Goal: Navigation & Orientation: Understand site structure

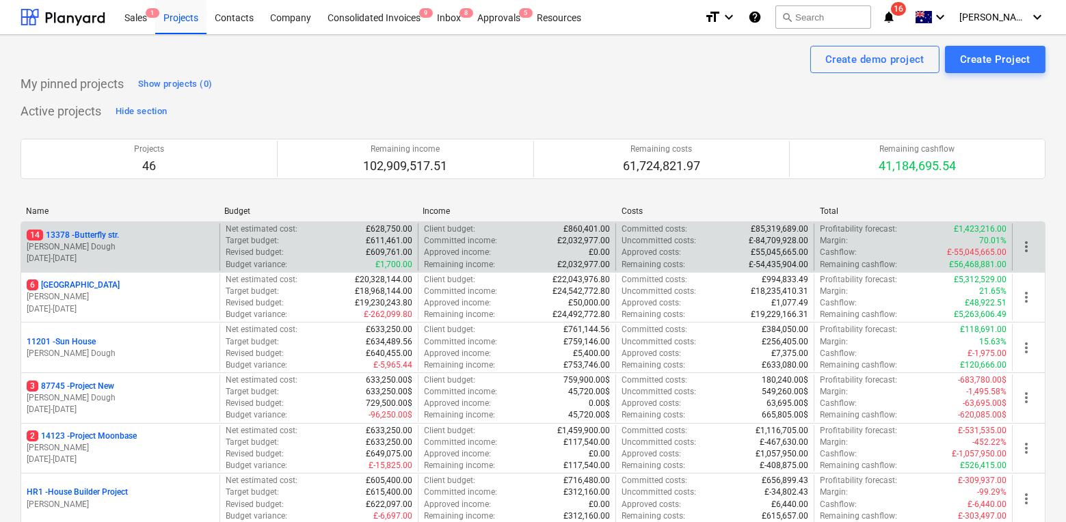
click at [135, 241] on p "[PERSON_NAME] Dough" at bounding box center [120, 247] width 187 height 12
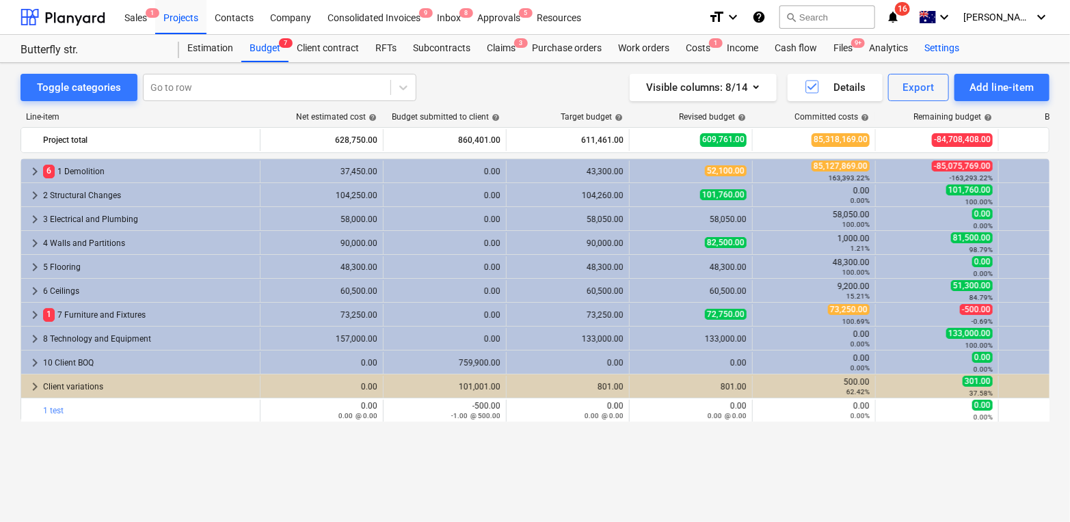
click at [930, 49] on div "Settings" at bounding box center [941, 48] width 51 height 27
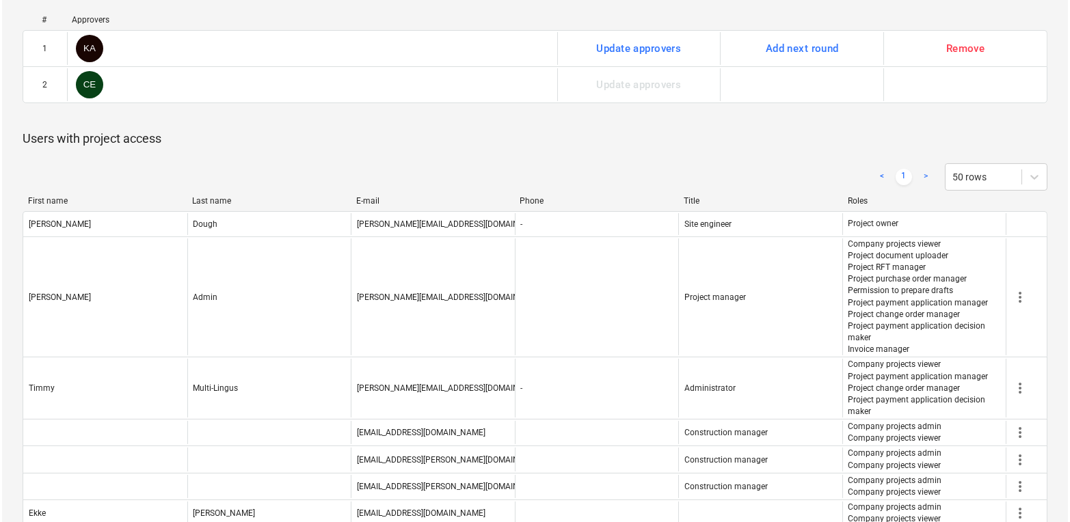
scroll to position [745, 0]
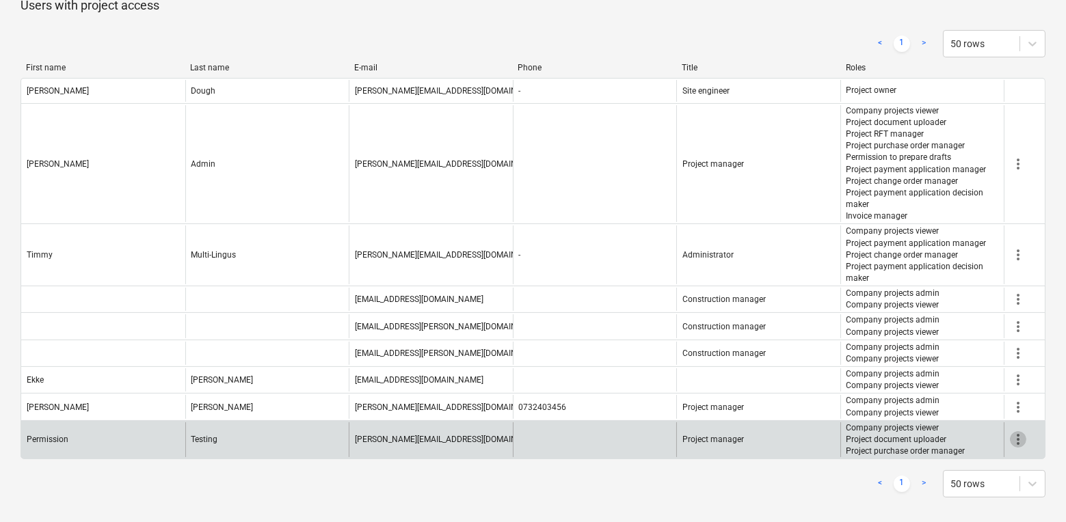
click at [1020, 435] on span "more_vert" at bounding box center [1017, 439] width 16 height 16
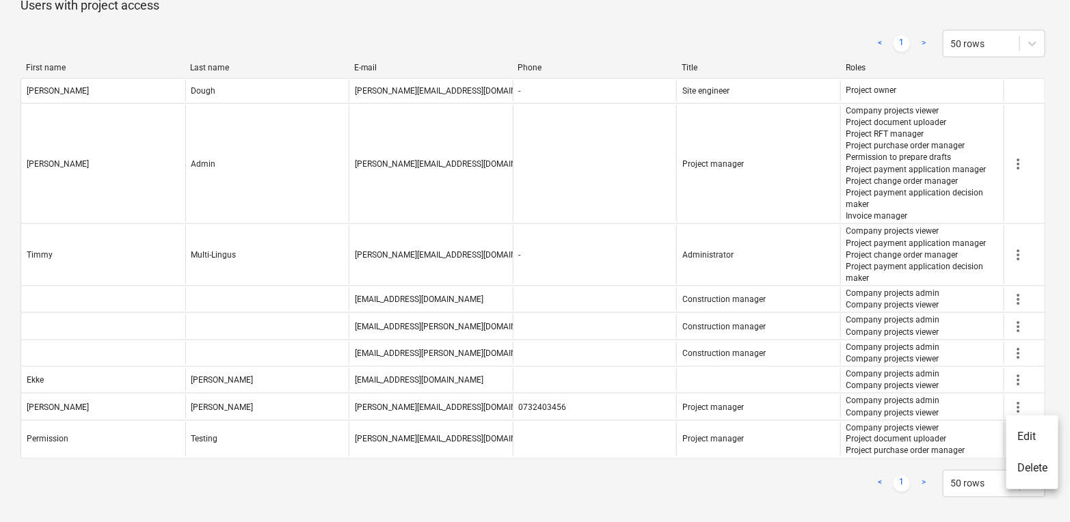
click at [1020, 436] on li "Edit" at bounding box center [1032, 436] width 52 height 31
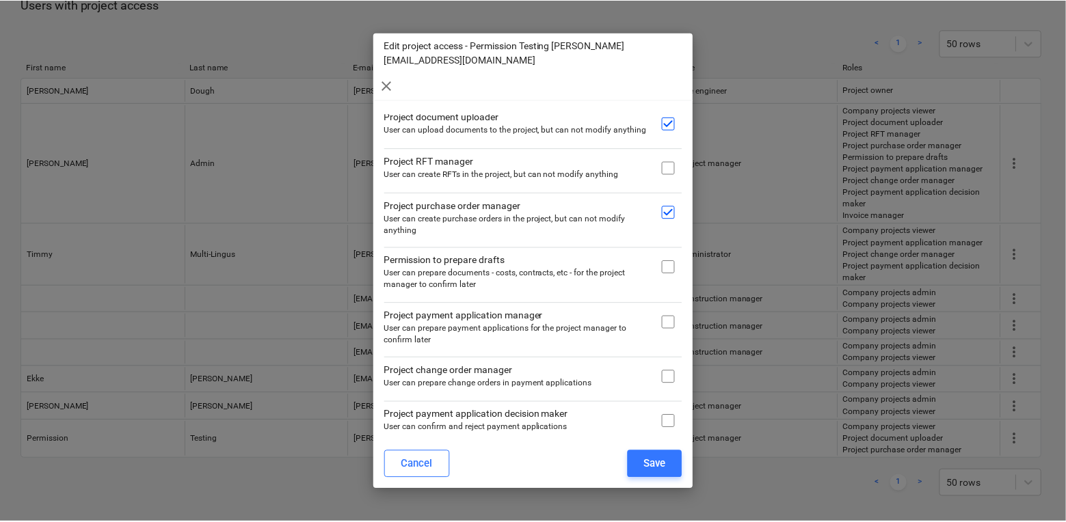
scroll to position [85, 0]
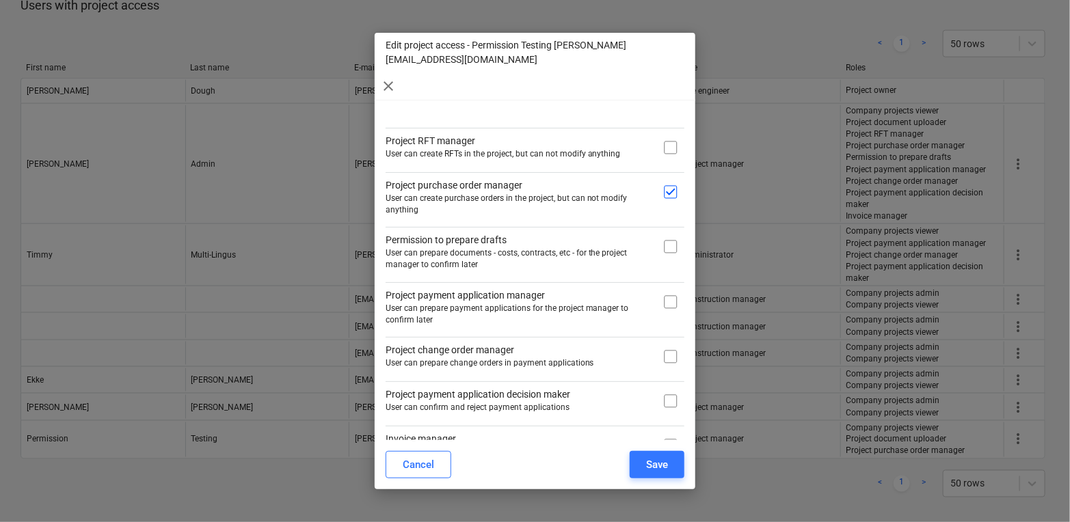
click at [666, 233] on input "checkbox" at bounding box center [670, 246] width 27 height 27
checkbox input "true"
click at [660, 466] on div "Save" at bounding box center [657, 465] width 22 height 18
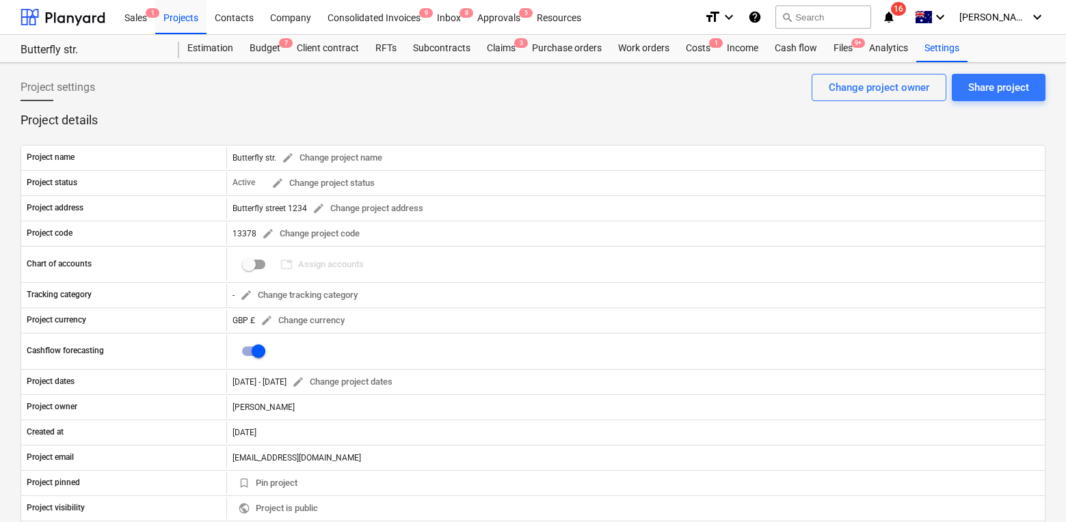
scroll to position [731, 0]
click at [191, 21] on div "Projects" at bounding box center [180, 16] width 51 height 35
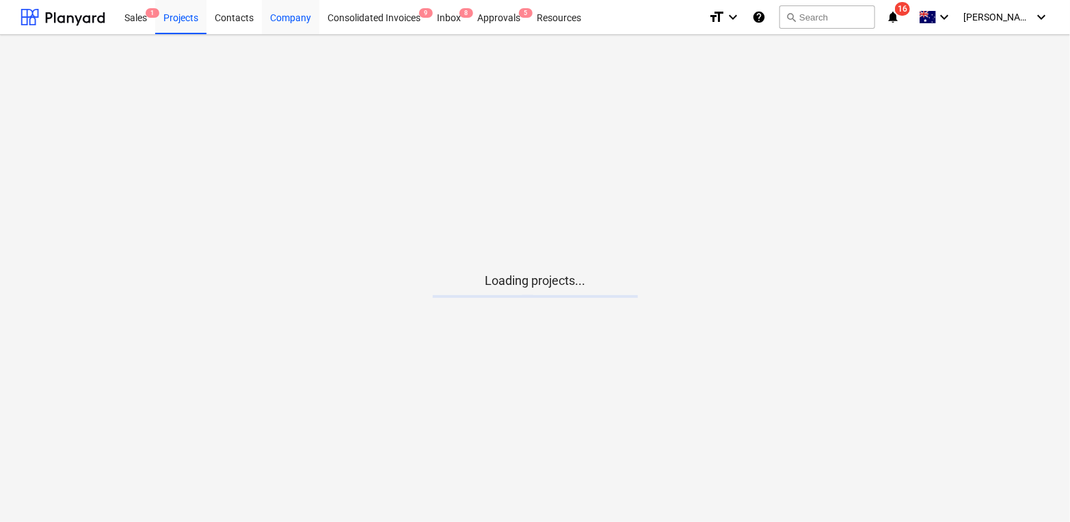
click at [288, 14] on div "Company" at bounding box center [290, 16] width 57 height 35
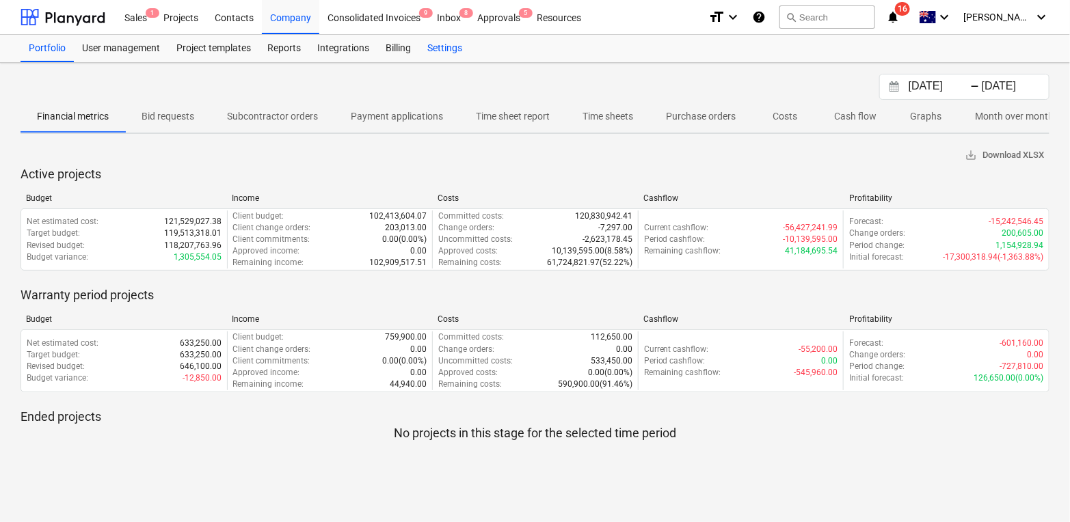
click at [437, 54] on div "Settings" at bounding box center [444, 48] width 51 height 27
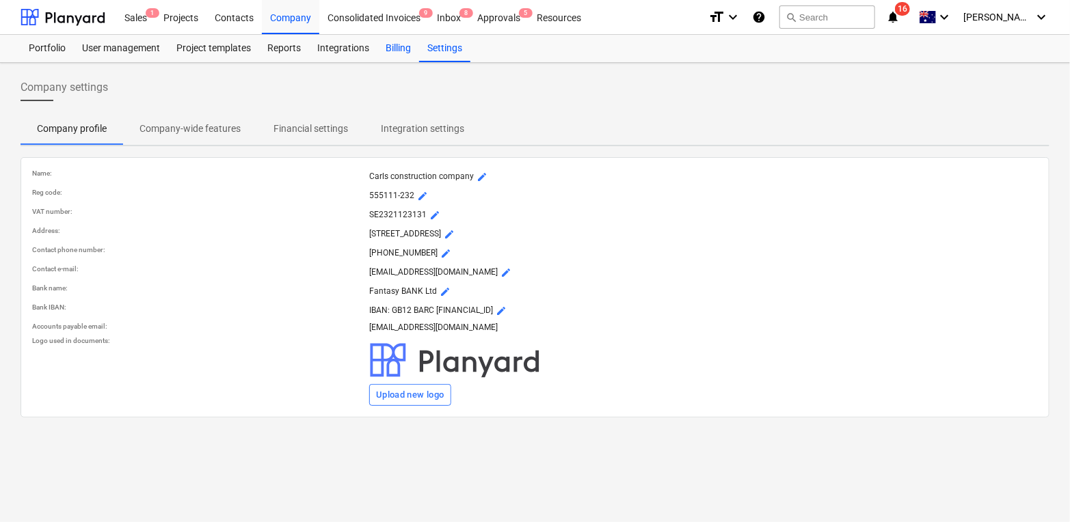
click at [398, 44] on div "Billing" at bounding box center [398, 48] width 42 height 27
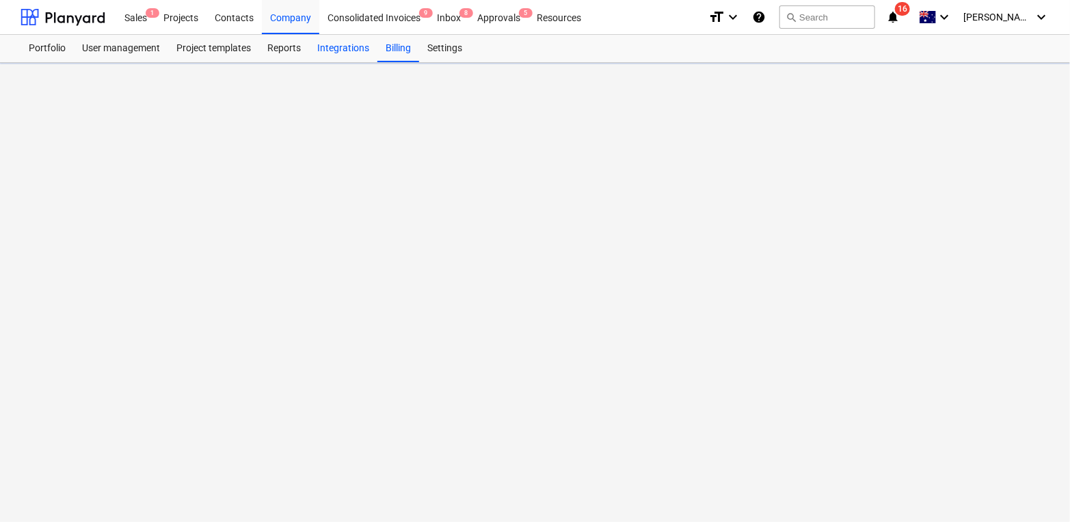
click at [347, 45] on div "Integrations" at bounding box center [343, 48] width 68 height 27
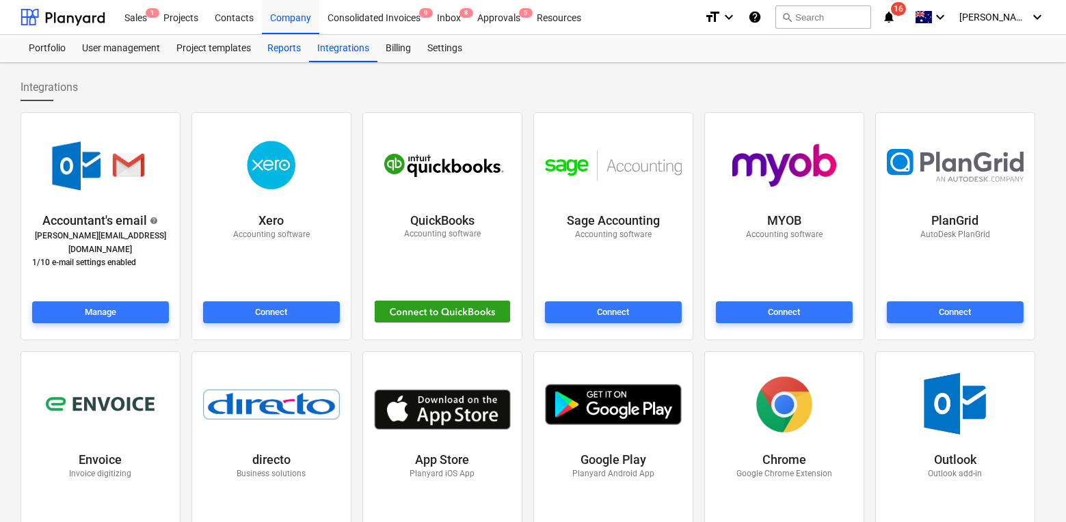
click at [278, 46] on div "Reports" at bounding box center [284, 48] width 50 height 27
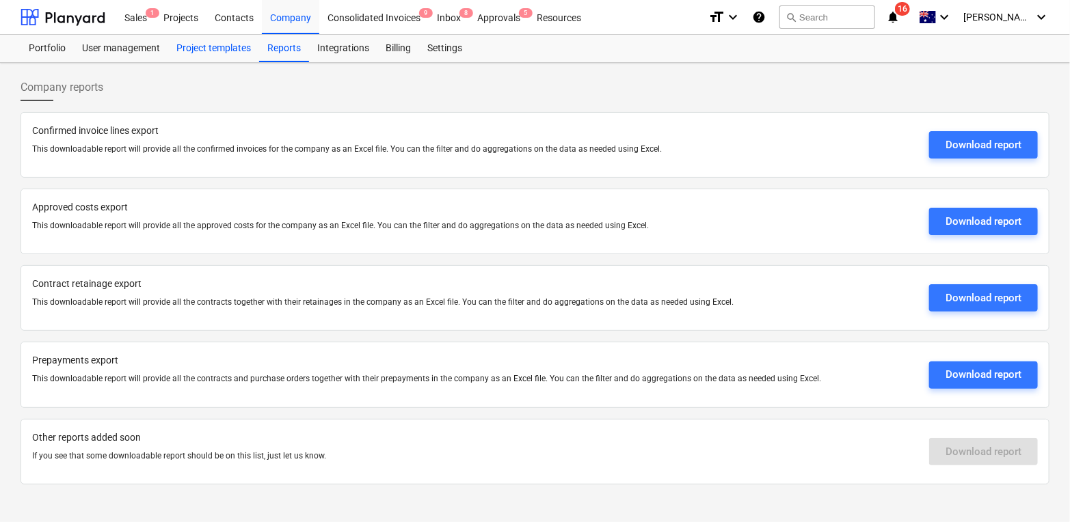
click at [217, 51] on div "Project templates" at bounding box center [213, 48] width 91 height 27
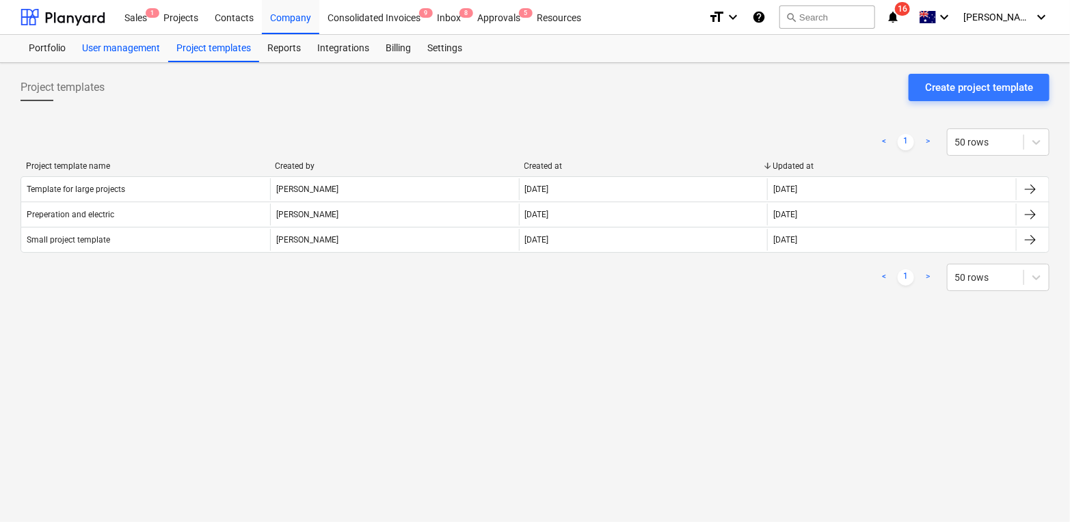
click at [129, 46] on div "User management" at bounding box center [121, 48] width 94 height 27
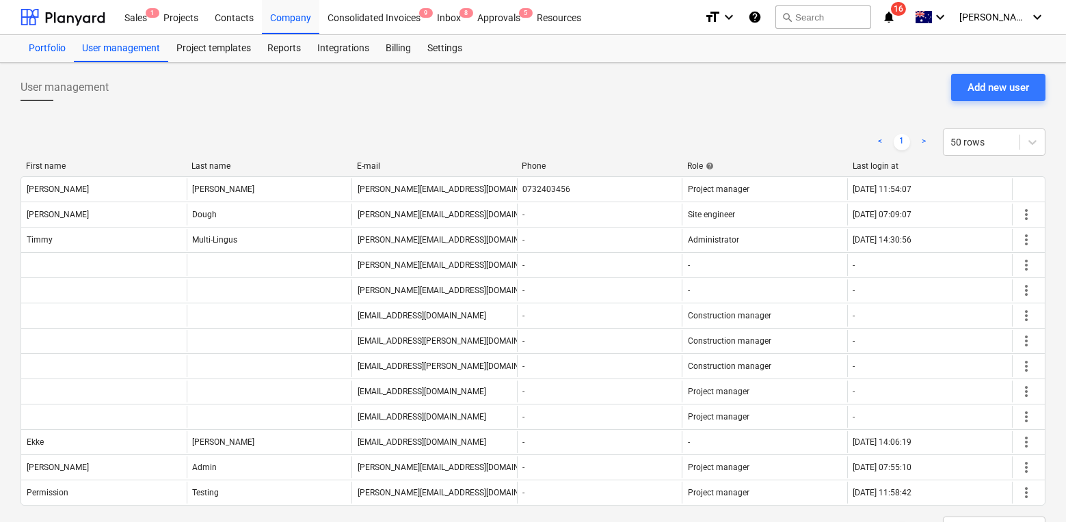
click at [58, 46] on div "Portfolio" at bounding box center [47, 48] width 53 height 27
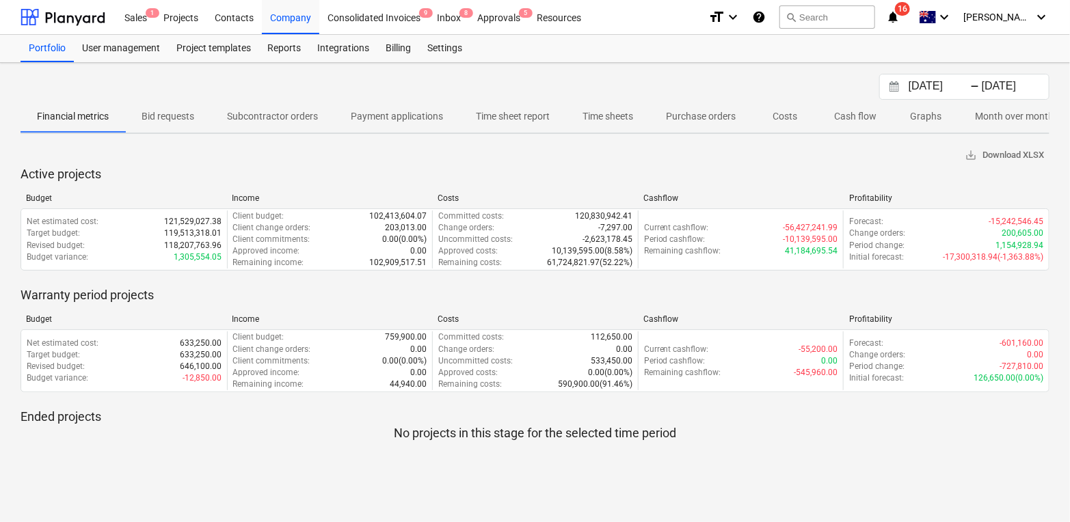
click at [923, 116] on p "Graphs" at bounding box center [925, 116] width 33 height 14
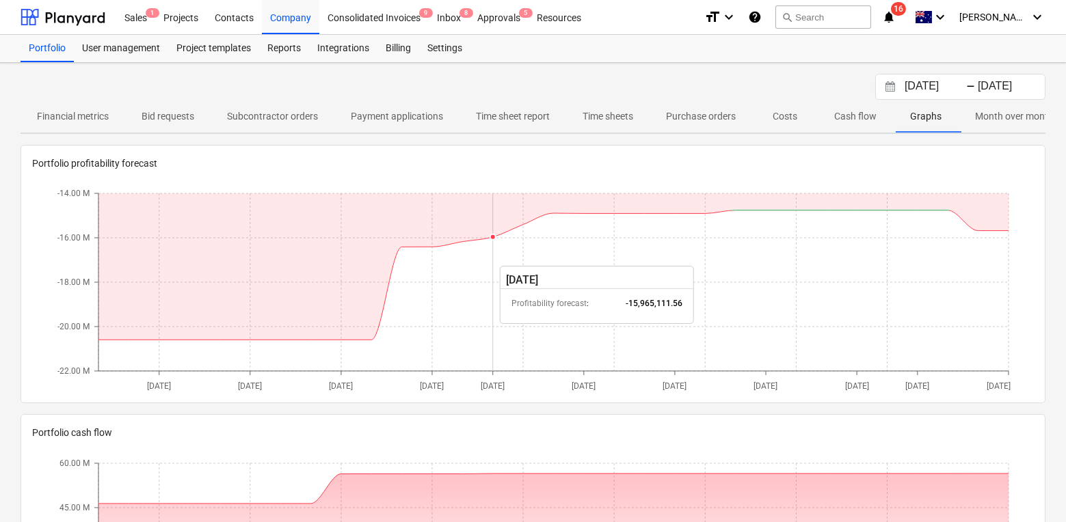
drag, startPoint x: 499, startPoint y: 295, endPoint x: 521, endPoint y: 242, distance: 57.0
click at [521, 242] on icon "[DATE] [DATE] [DATE] [DATE] [DATE] [DATE] [DATE] [DATE] [DATE] [DATE] [DATE] -2…" at bounding box center [533, 289] width 992 height 205
click at [286, 18] on div "Company" at bounding box center [290, 16] width 57 height 35
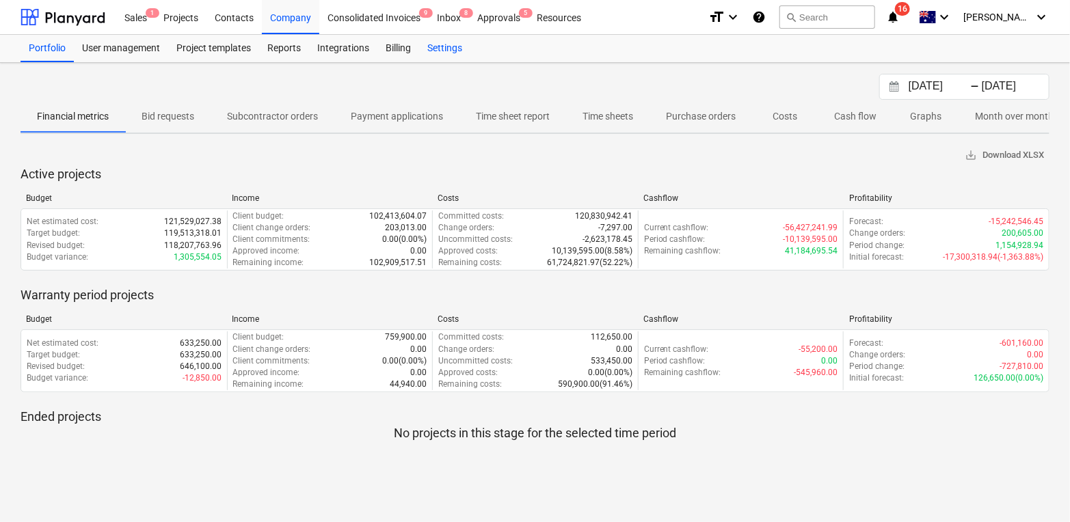
click at [444, 56] on div "Settings" at bounding box center [444, 48] width 51 height 27
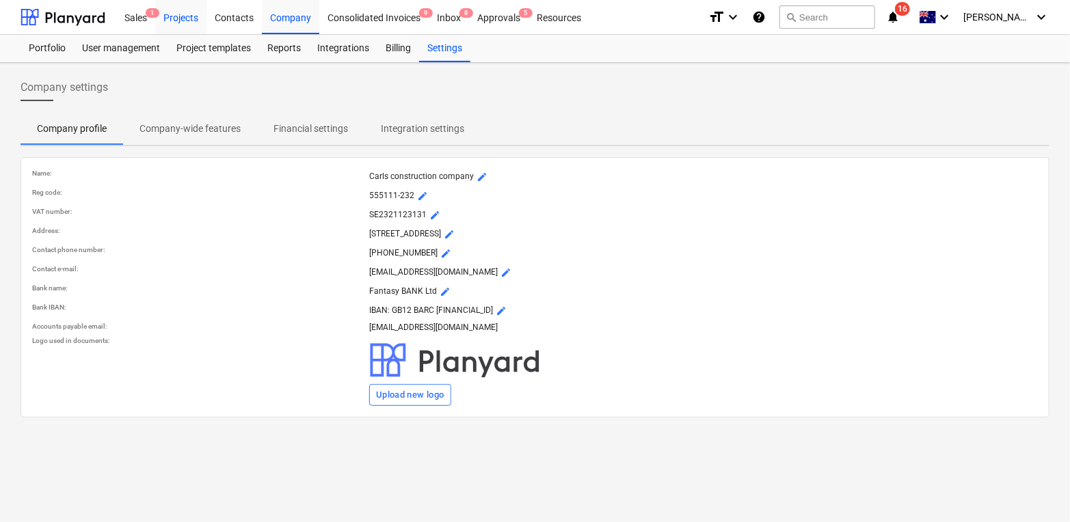
click at [182, 15] on div "Projects" at bounding box center [180, 16] width 51 height 35
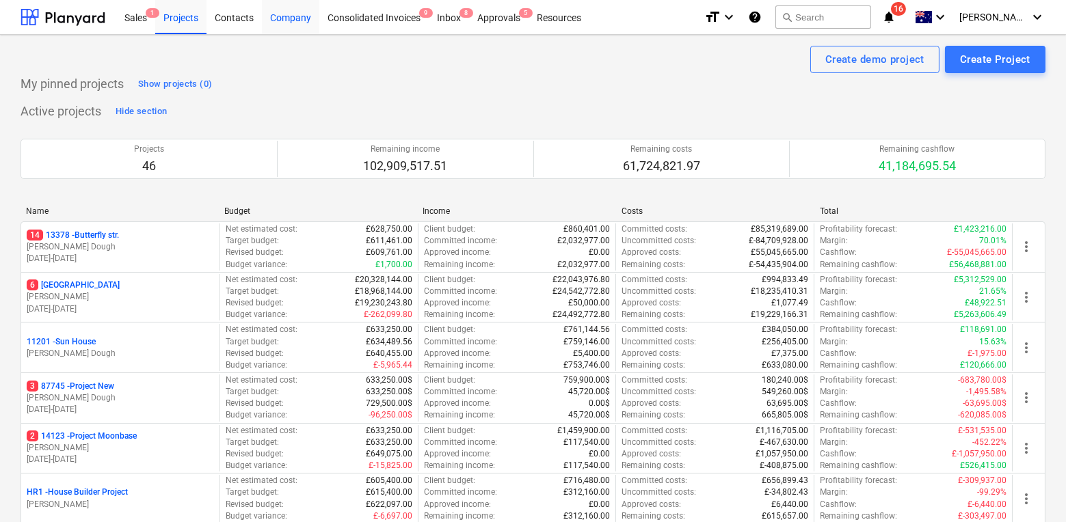
click at [282, 25] on div "Company" at bounding box center [290, 16] width 57 height 35
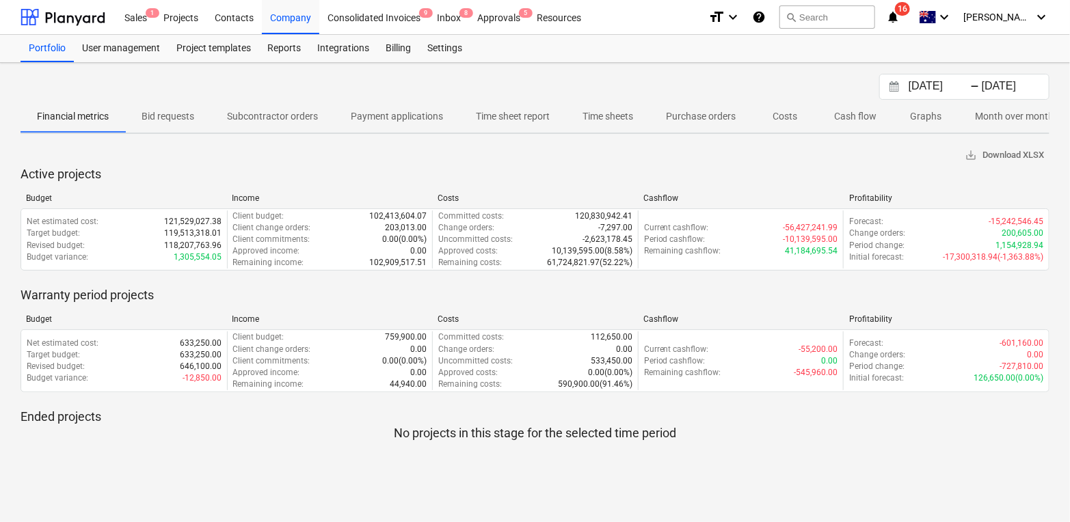
click at [983, 117] on p "Month over month" at bounding box center [1014, 116] width 79 height 14
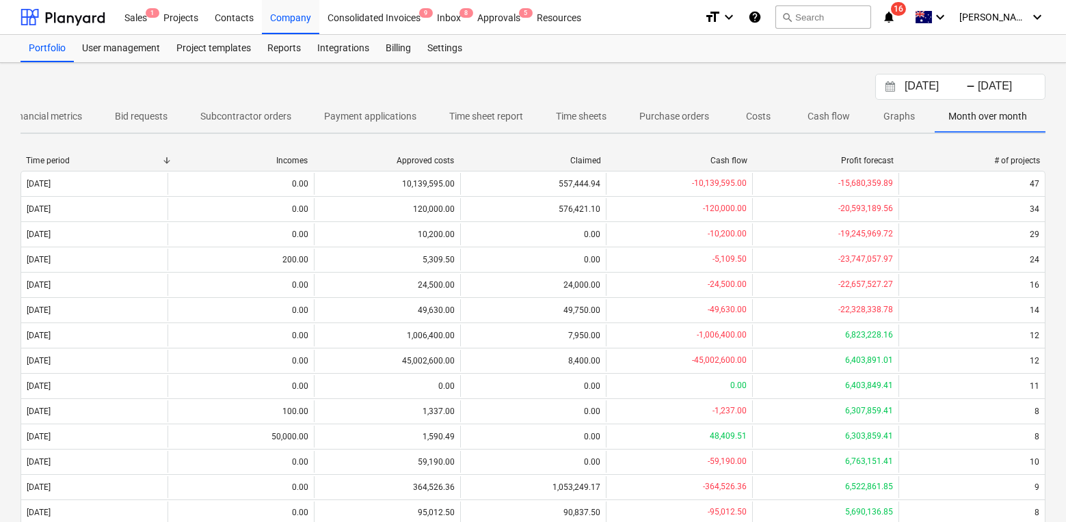
click at [569, 119] on p "Time sheets" at bounding box center [581, 116] width 51 height 14
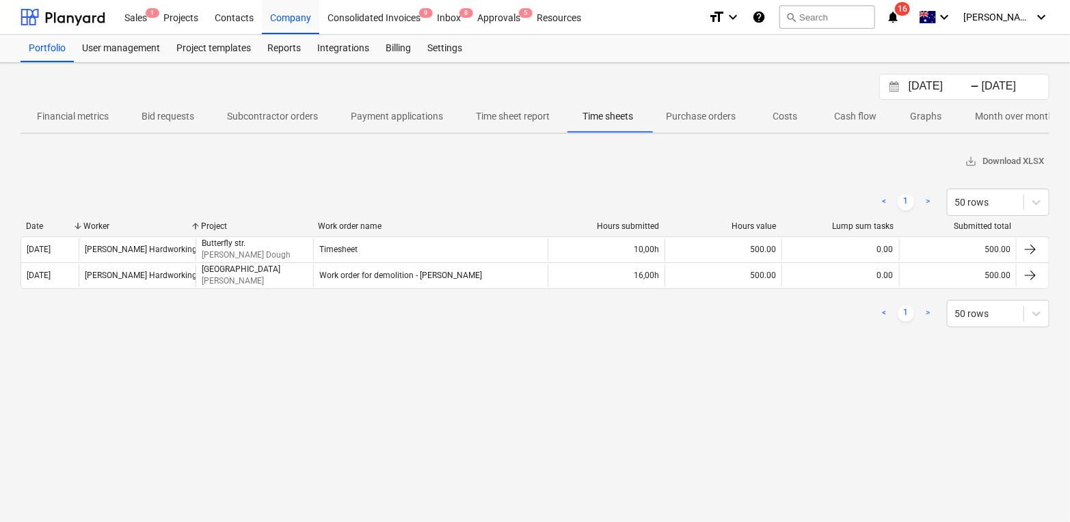
click at [346, 109] on span "Payment applications" at bounding box center [396, 116] width 125 height 23
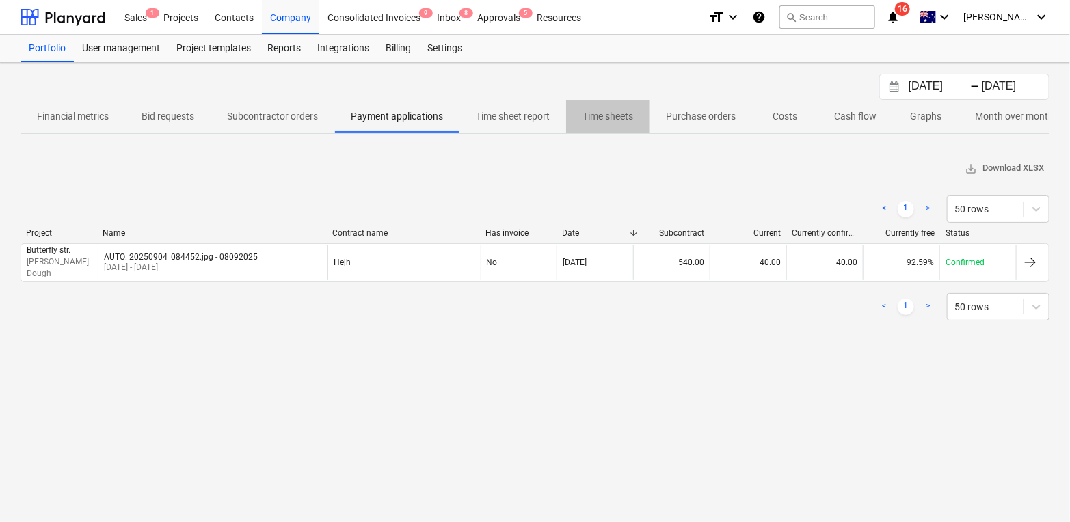
click at [617, 113] on p "Time sheets" at bounding box center [607, 116] width 51 height 14
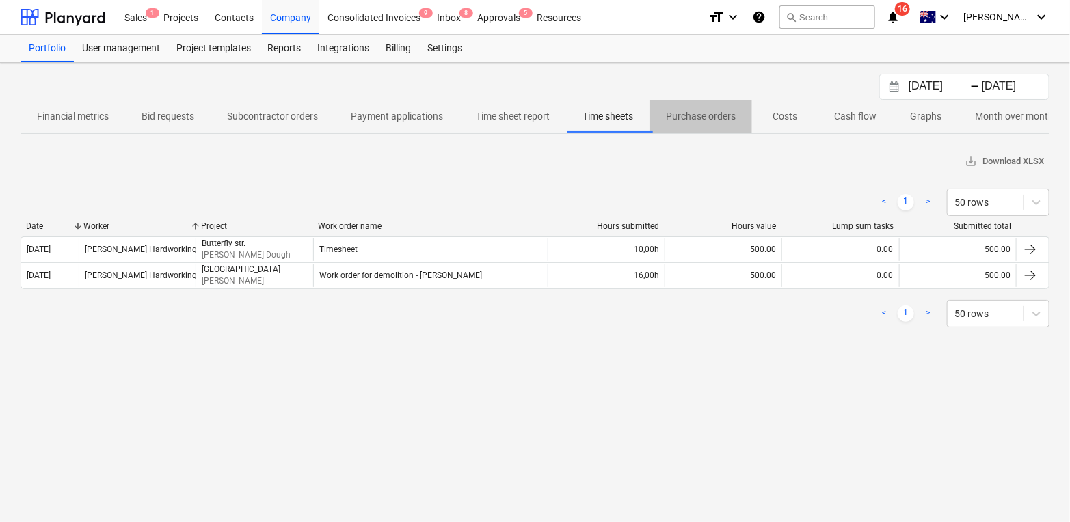
click at [716, 115] on p "Purchase orders" at bounding box center [701, 116] width 70 height 14
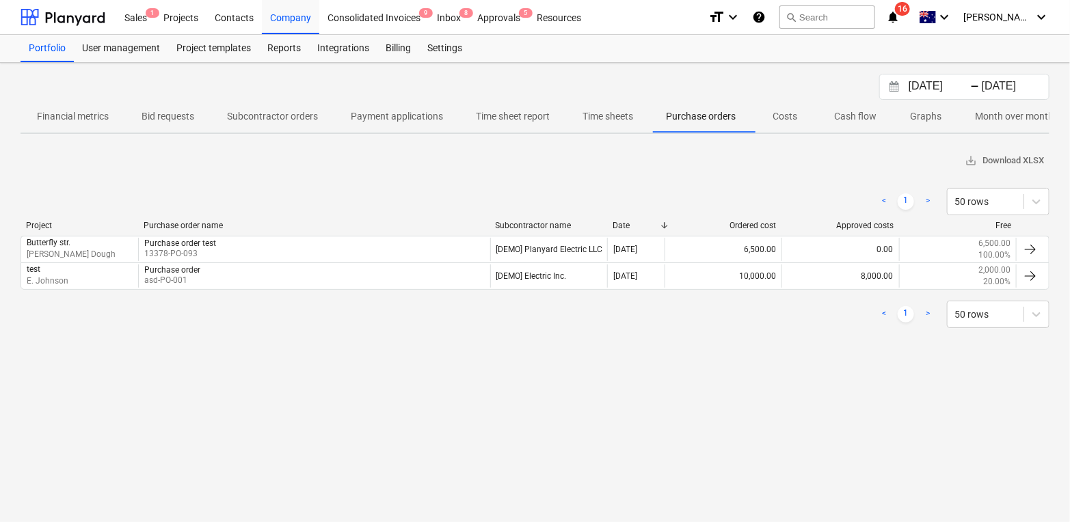
click at [774, 114] on p "Costs" at bounding box center [784, 116] width 33 height 14
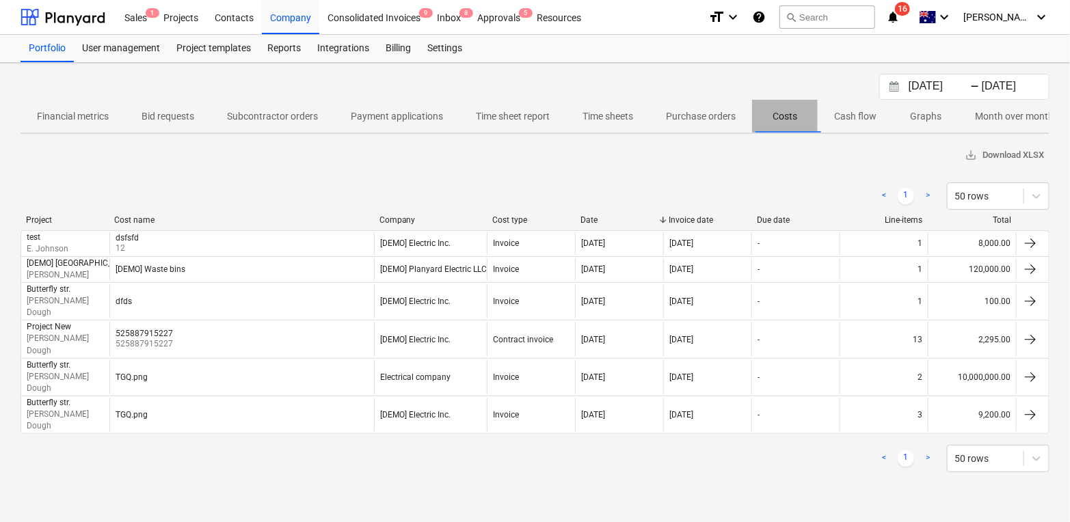
click at [816, 116] on span "Costs" at bounding box center [785, 116] width 66 height 23
click at [924, 116] on p "Graphs" at bounding box center [925, 116] width 33 height 14
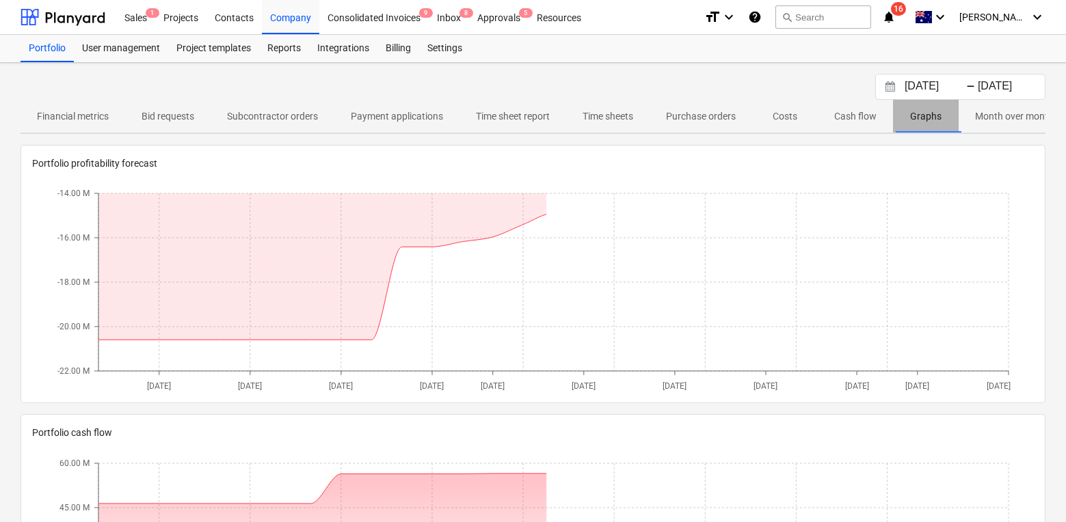
click at [957, 117] on span "Graphs" at bounding box center [926, 116] width 66 height 23
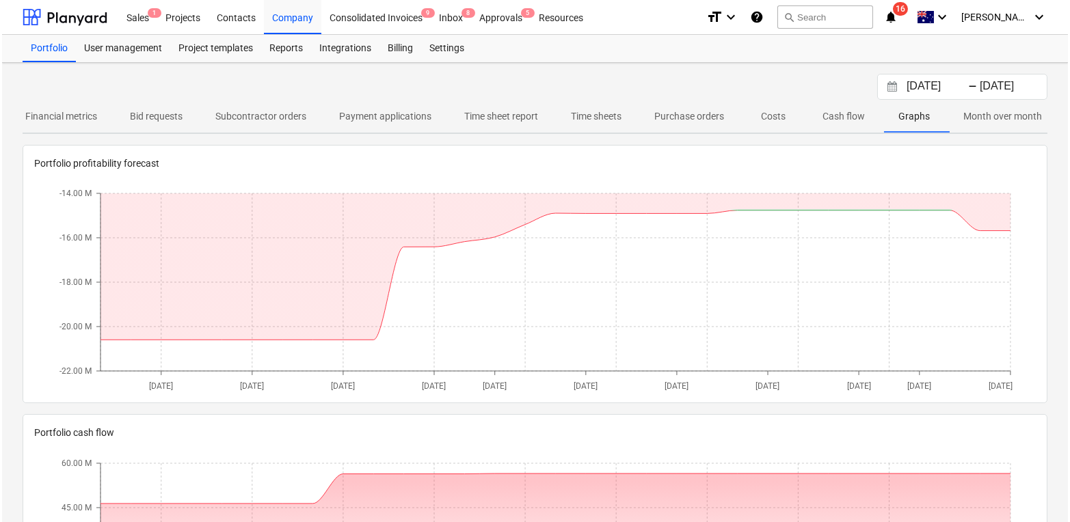
scroll to position [0, 27]
click at [940, 117] on span "Month over month" at bounding box center [989, 116] width 111 height 23
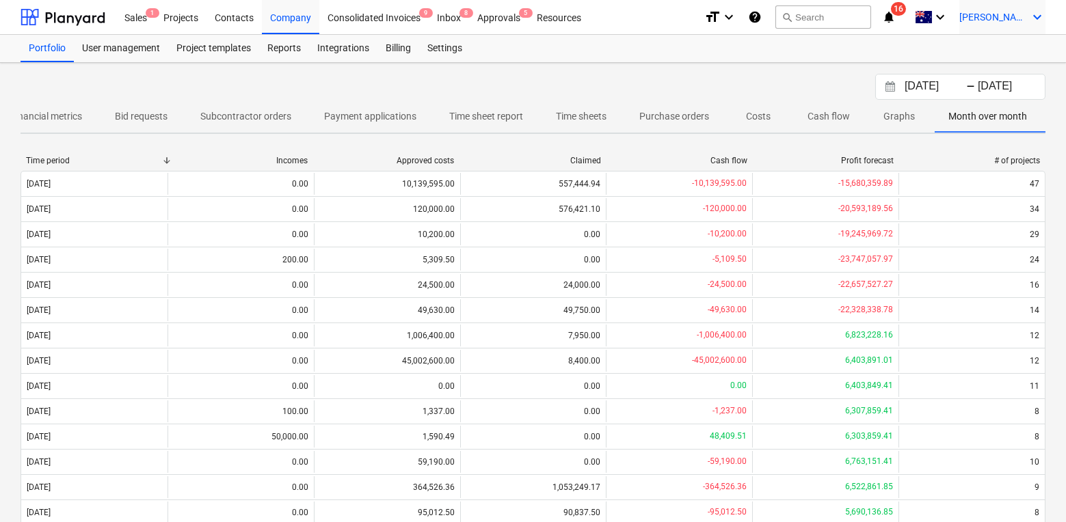
click at [1001, 33] on div "[PERSON_NAME] keyboard_arrow_down" at bounding box center [1002, 17] width 86 height 34
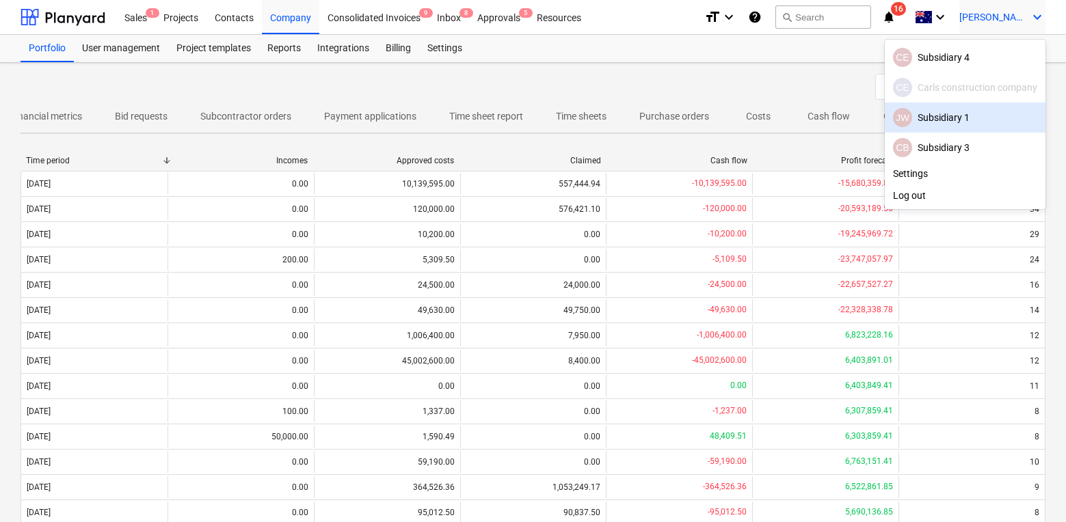
click at [932, 115] on div "JW Subsidiary 1" at bounding box center [965, 117] width 144 height 19
